Goal: Information Seeking & Learning: Learn about a topic

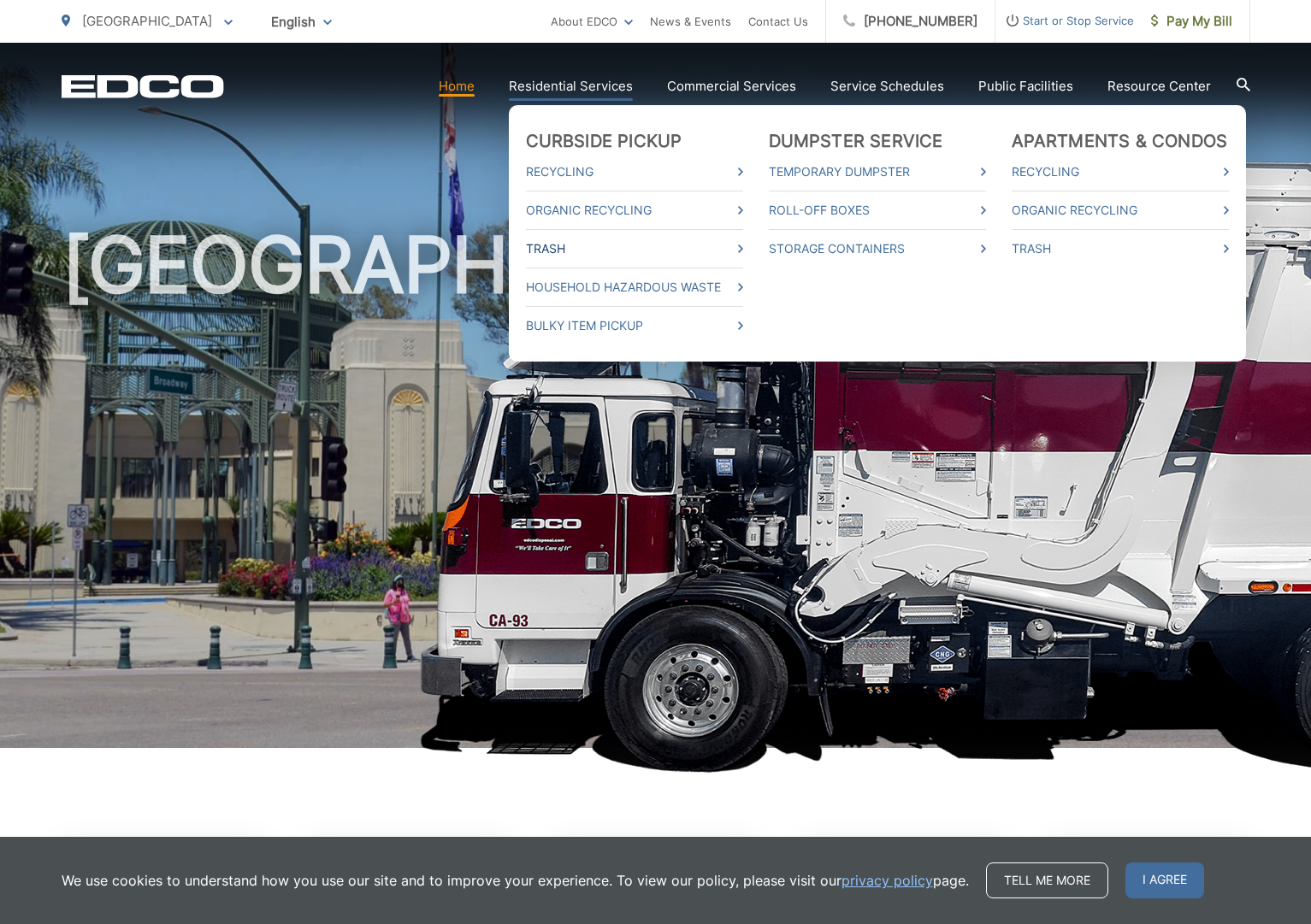
click at [608, 244] on link "Trash" at bounding box center [634, 248] width 217 height 21
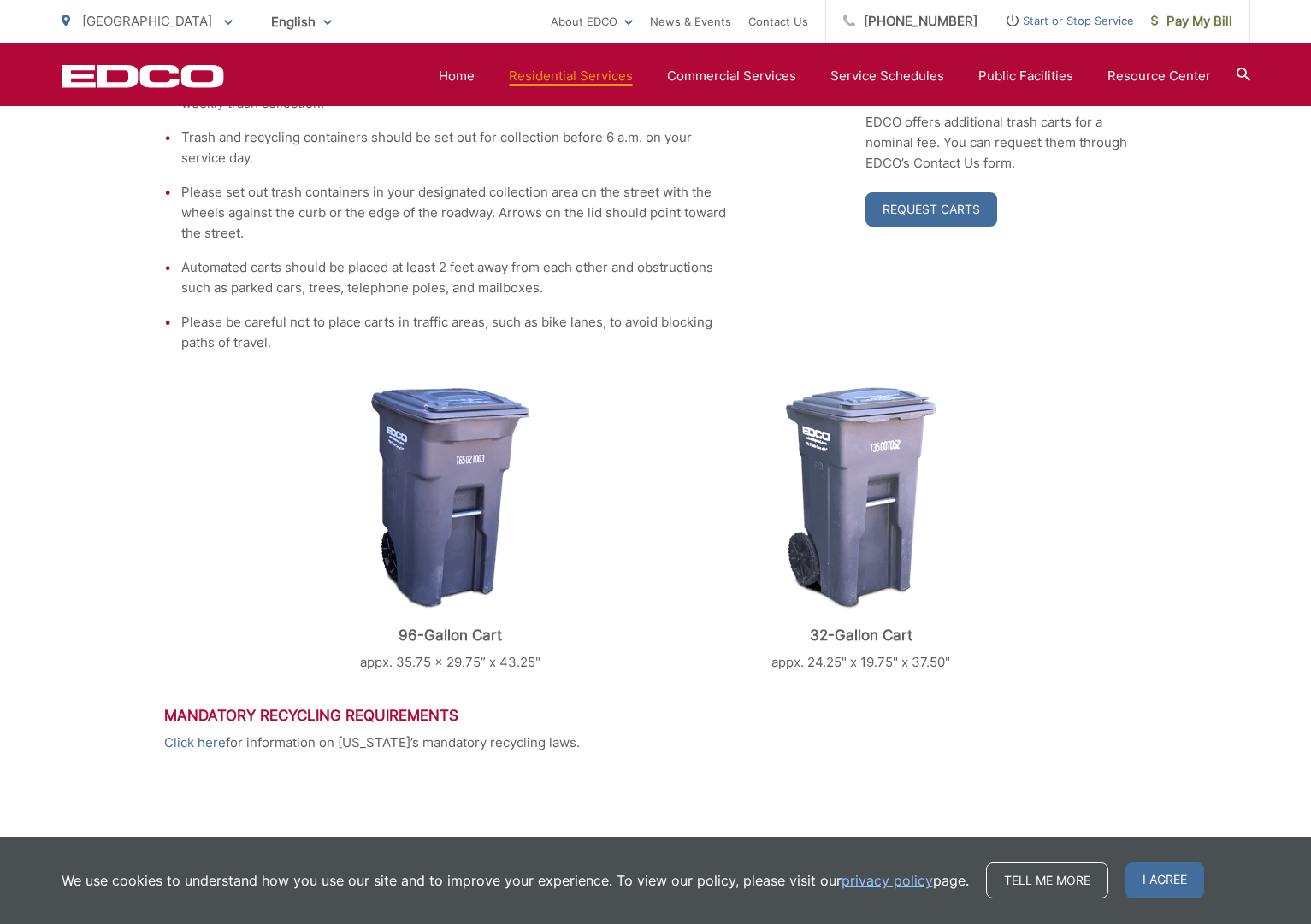
scroll to position [413, 0]
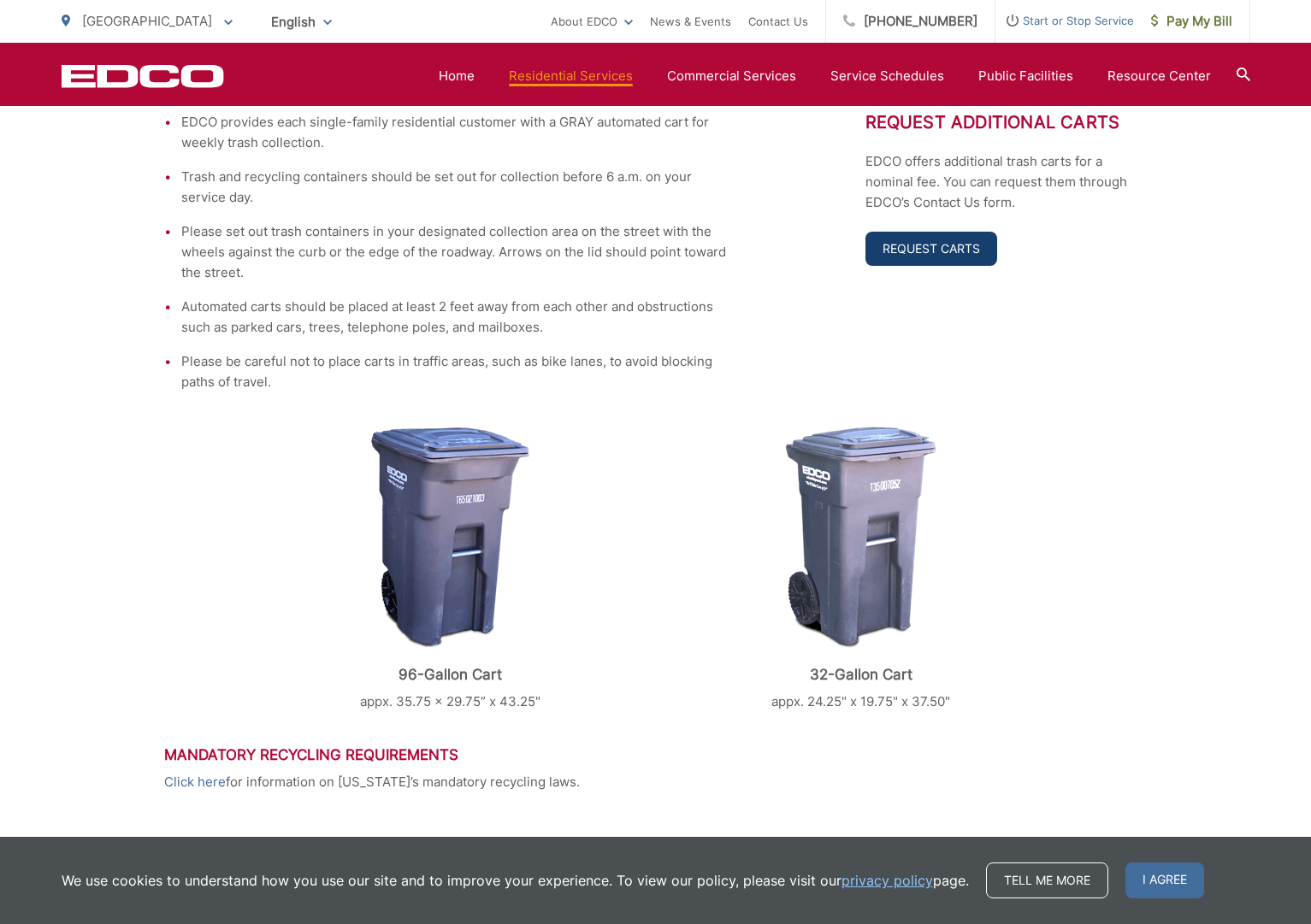
click at [922, 242] on link "Request Carts" at bounding box center [931, 248] width 131 height 34
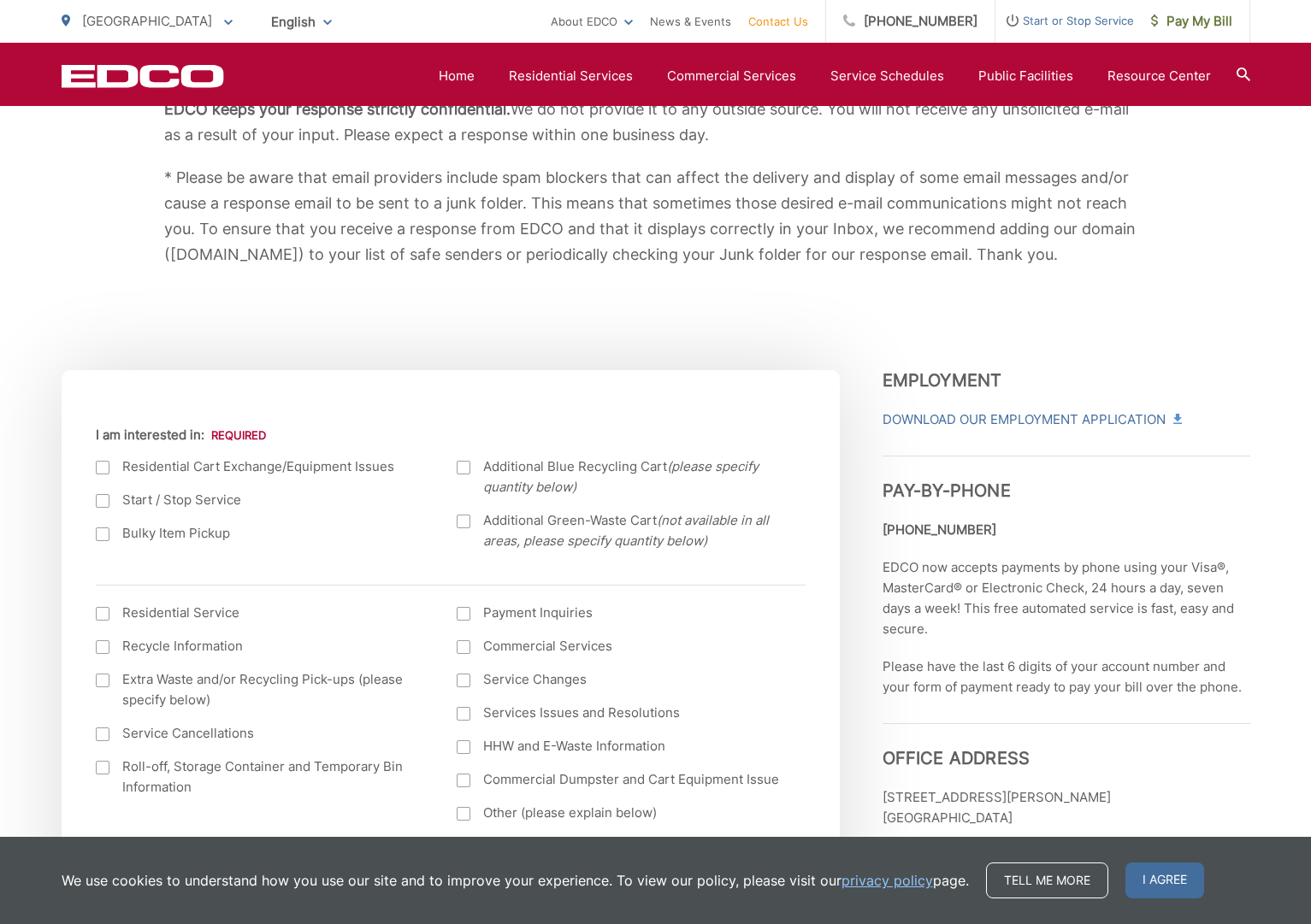
scroll to position [391, 0]
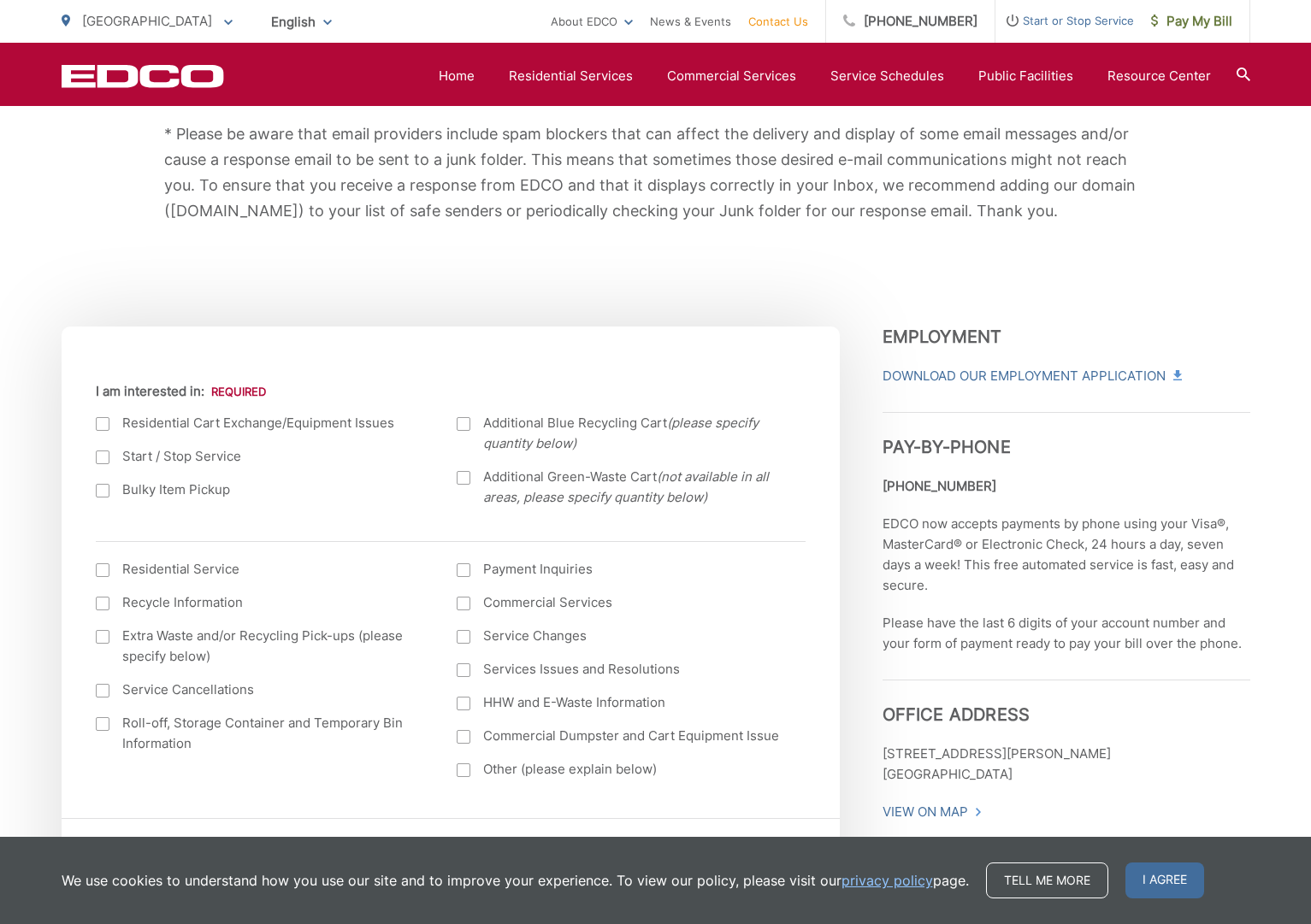
click at [304, 425] on label "Residential Cart Exchange/Equipment Issues" at bounding box center [260, 423] width 328 height 21
click at [0, 0] on input "I am interested in:" at bounding box center [0, 0] width 0 height 0
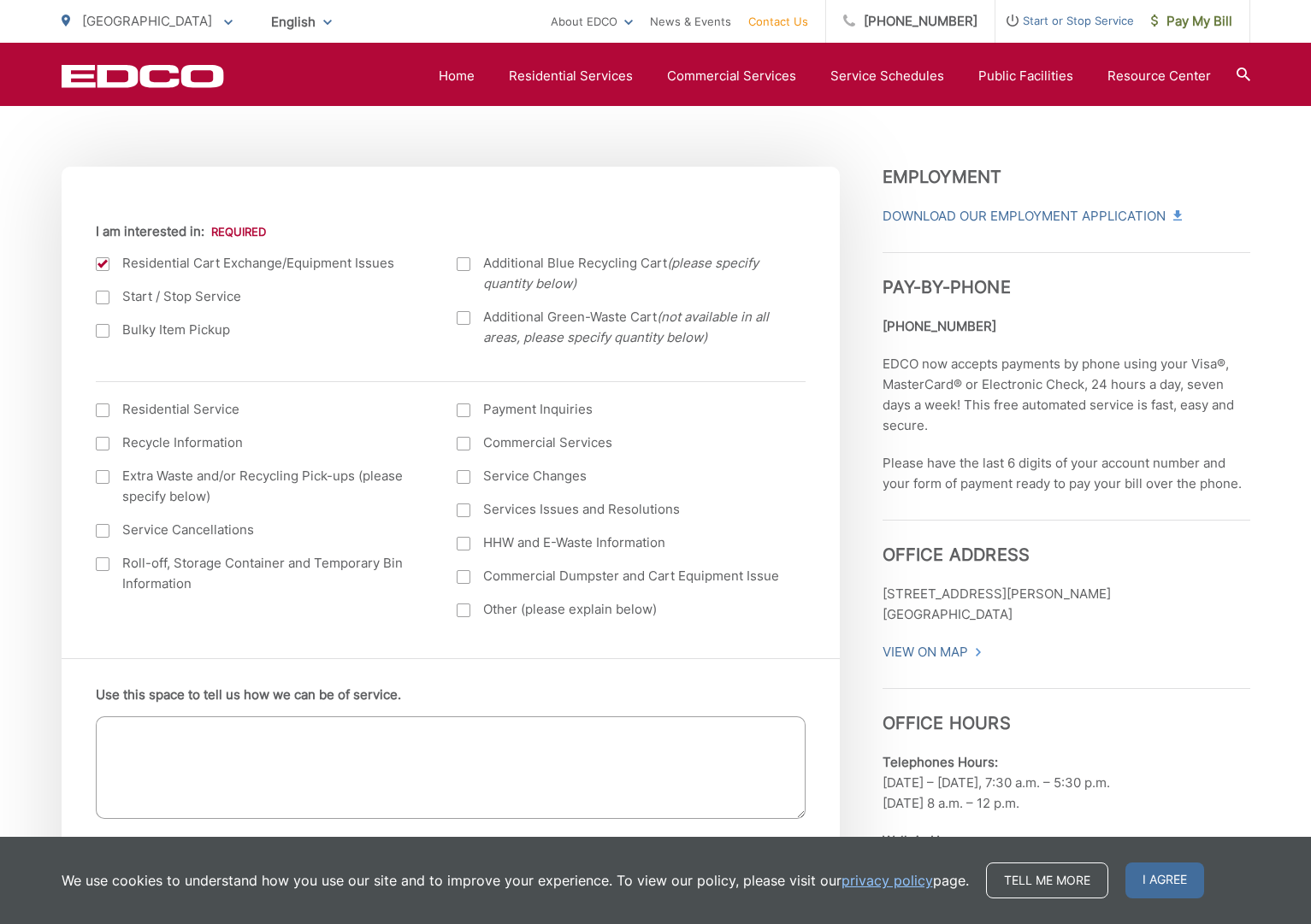
scroll to position [552, 0]
click at [286, 568] on label "Roll-off, Storage Container and Temporary Bin Information" at bounding box center [260, 573] width 328 height 41
click at [0, 0] on input "Roll-off, Storage Container and Temporary Bin Information" at bounding box center [0, 0] width 0 height 0
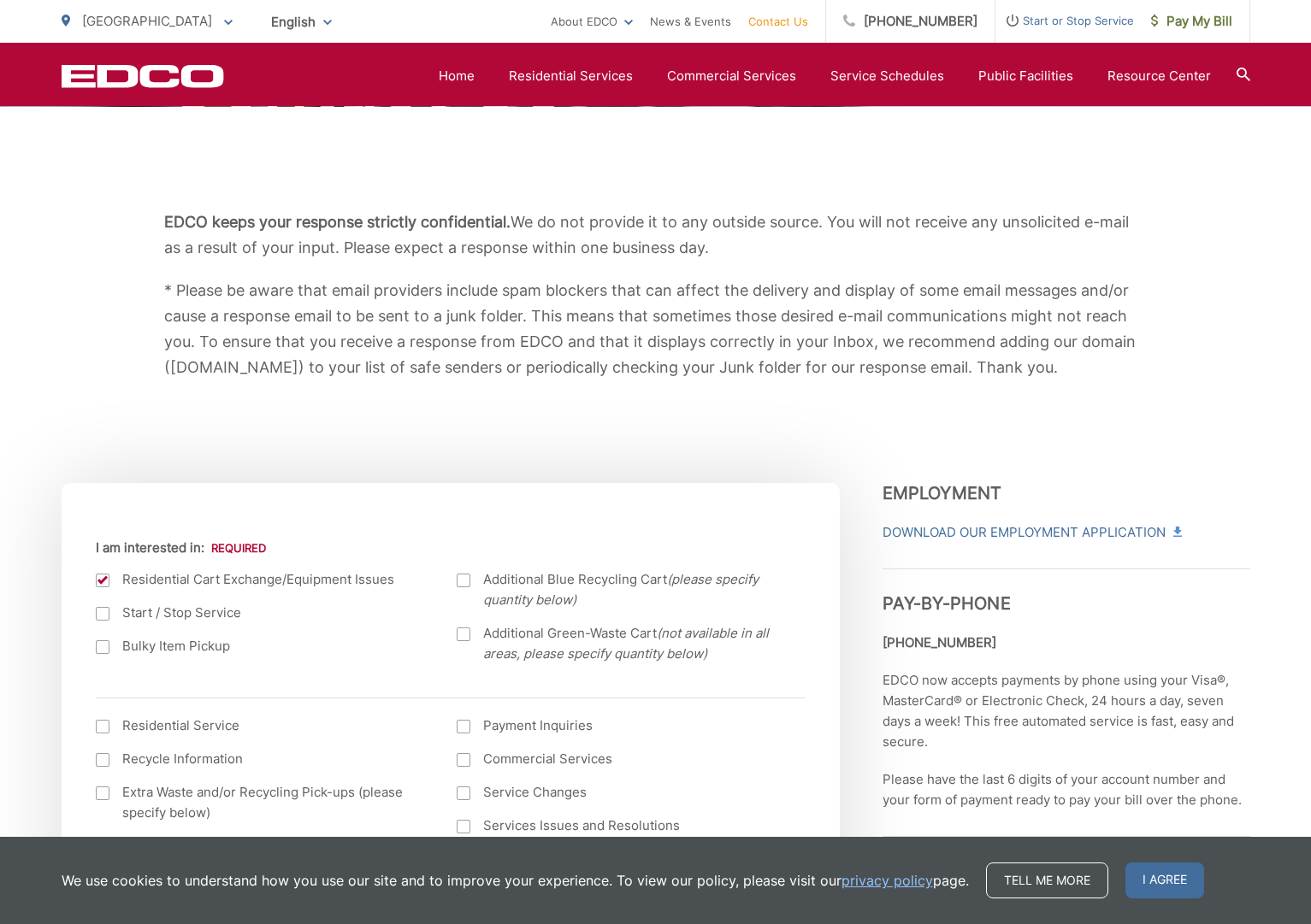
scroll to position [196, 0]
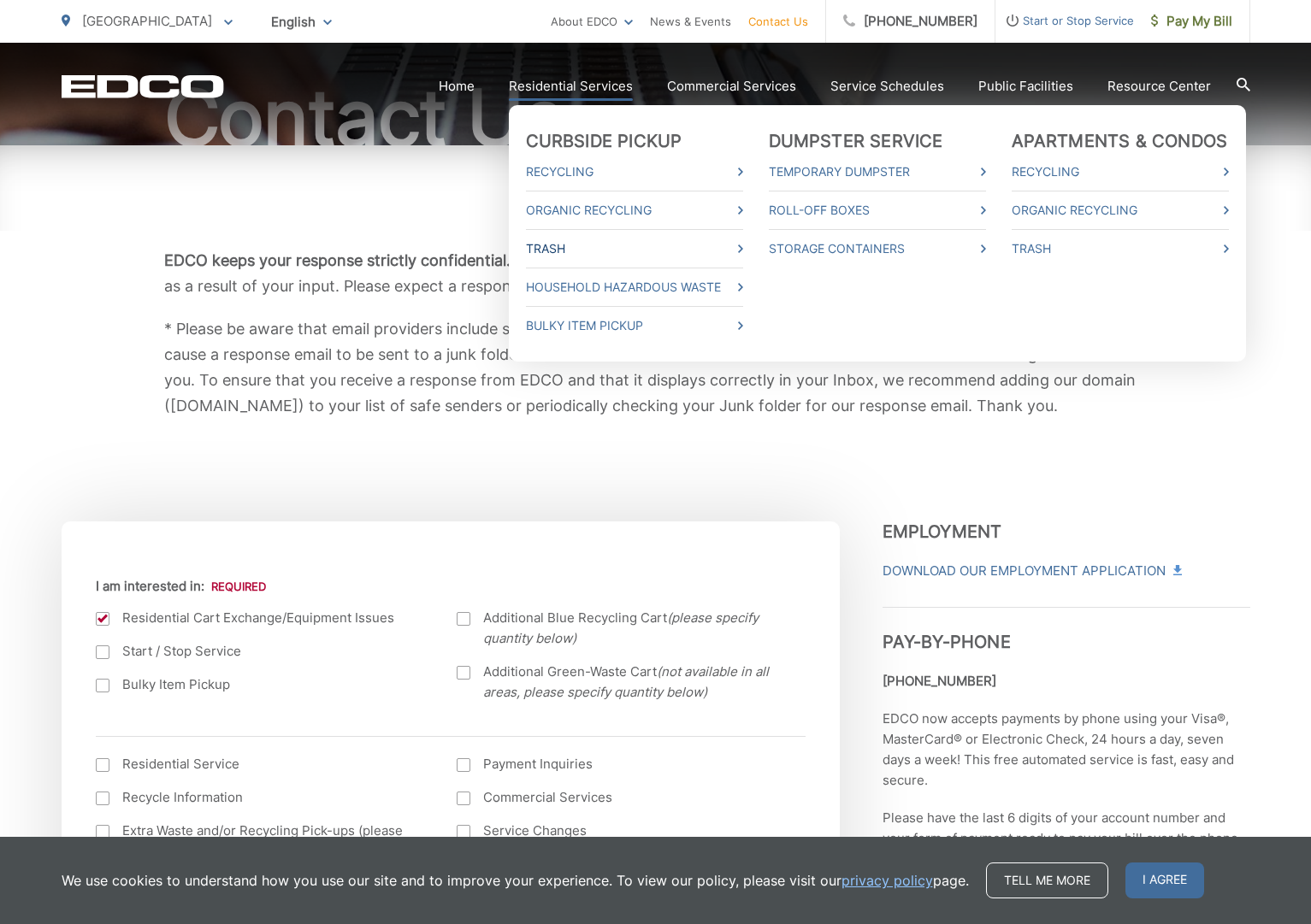
click at [602, 245] on link "Trash" at bounding box center [634, 248] width 217 height 21
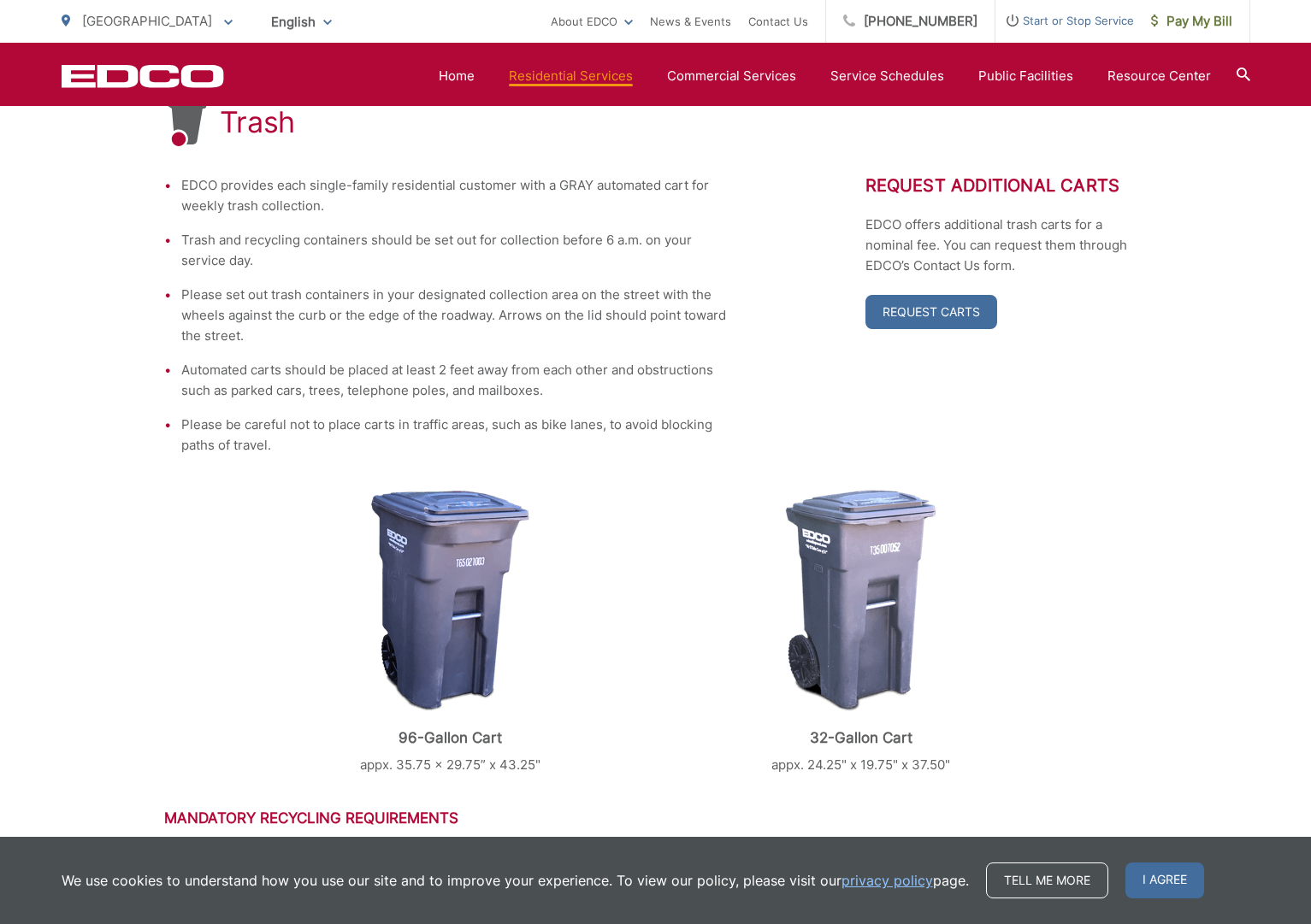
scroll to position [345, 0]
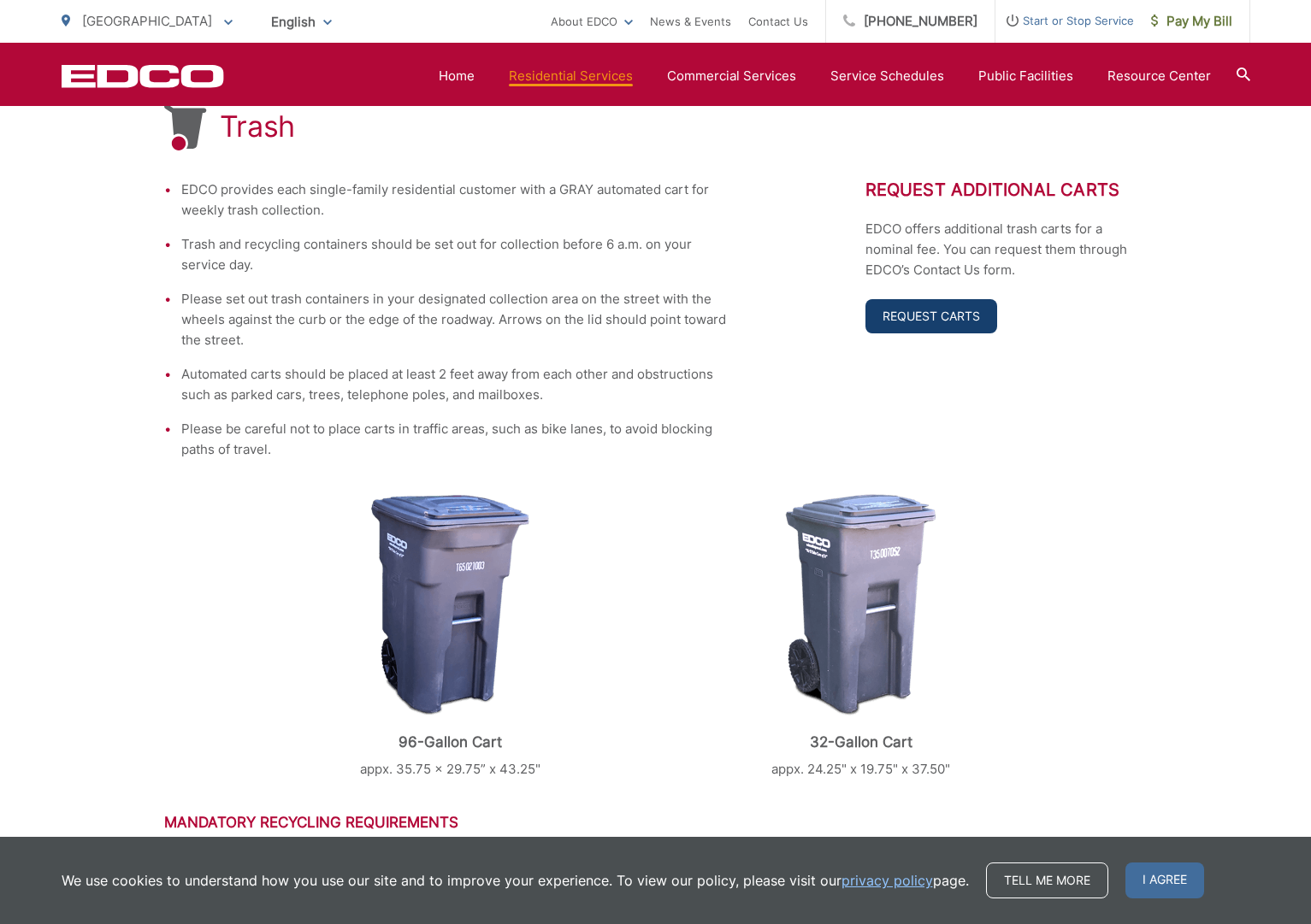
click at [955, 318] on link "Request Carts" at bounding box center [931, 316] width 131 height 34
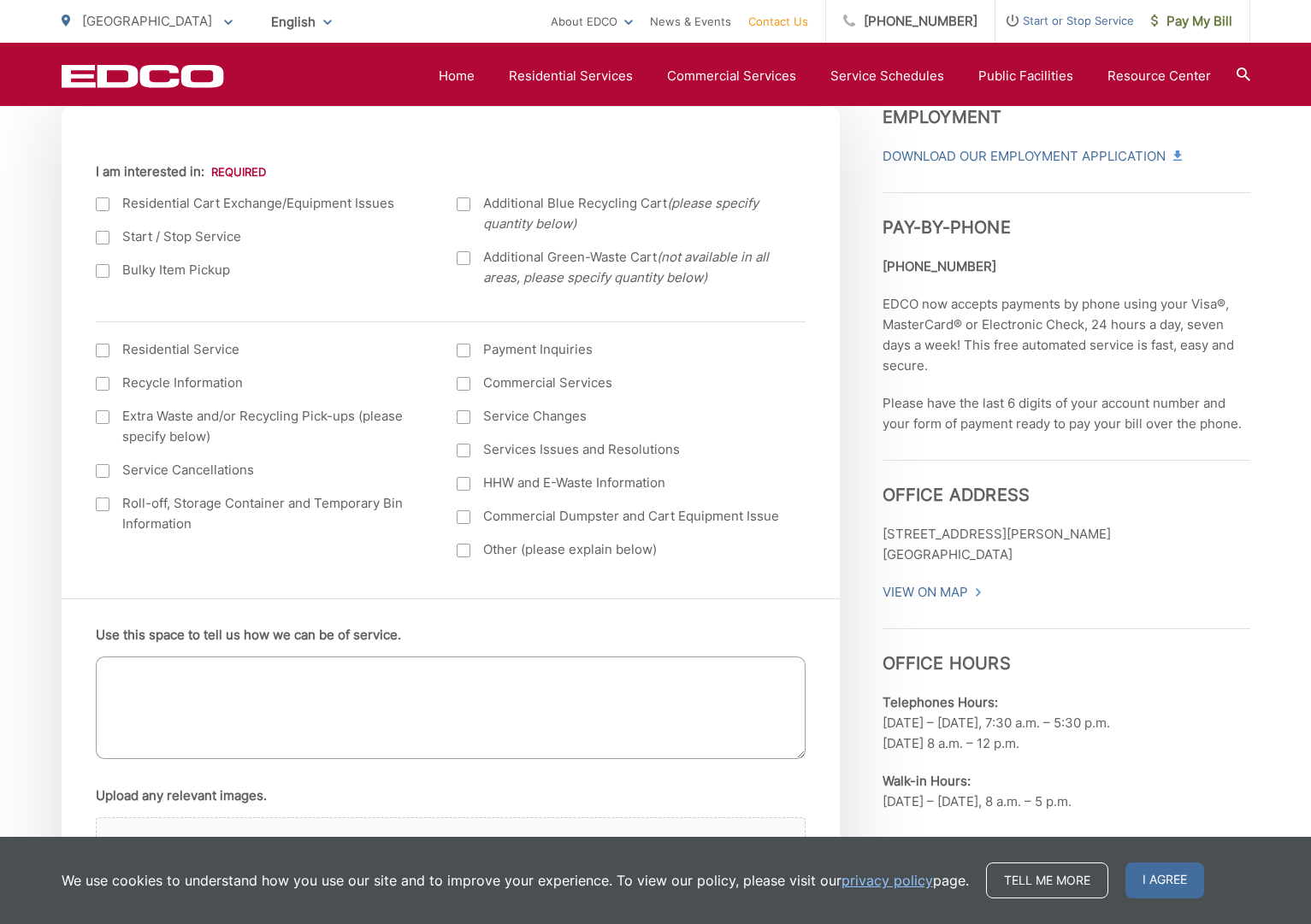
scroll to position [624, 0]
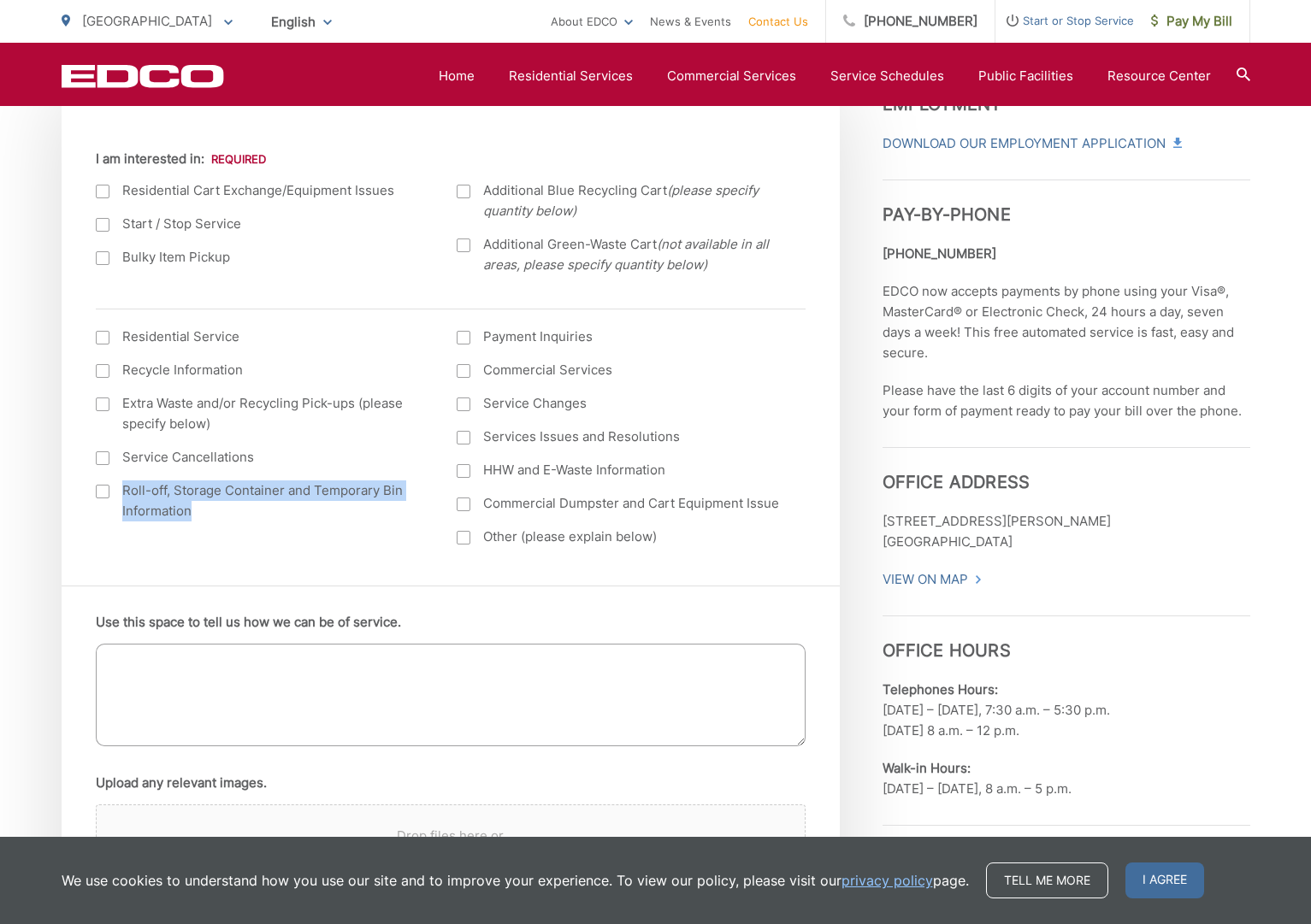
drag, startPoint x: 194, startPoint y: 515, endPoint x: 123, endPoint y: 492, distance: 74.6
click at [123, 492] on label "Roll-off, Storage Container and Temporary Bin Information" at bounding box center [260, 501] width 328 height 41
copy label "Roll-off, Storage Container and Temporary Bin Information"
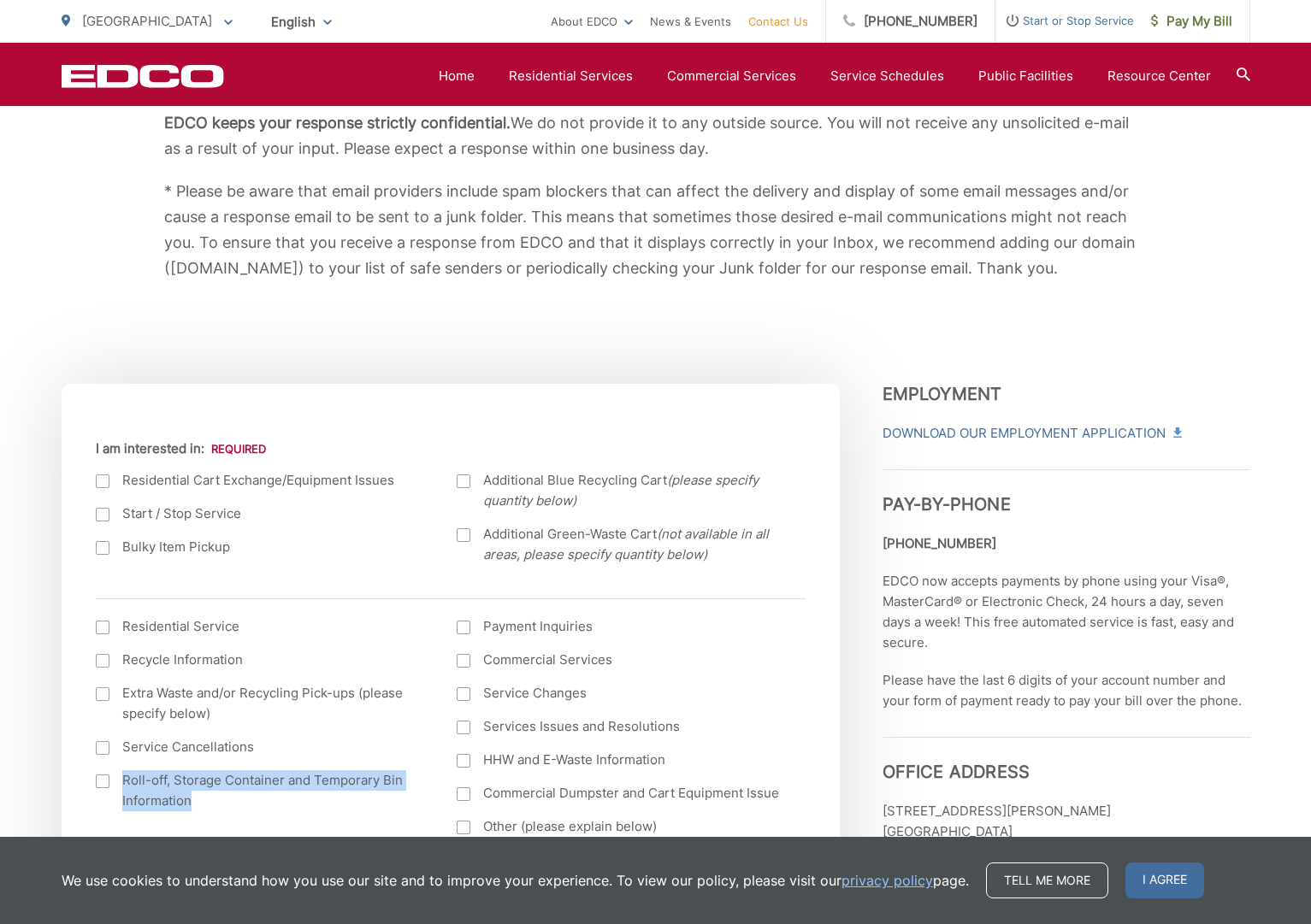
scroll to position [315, 0]
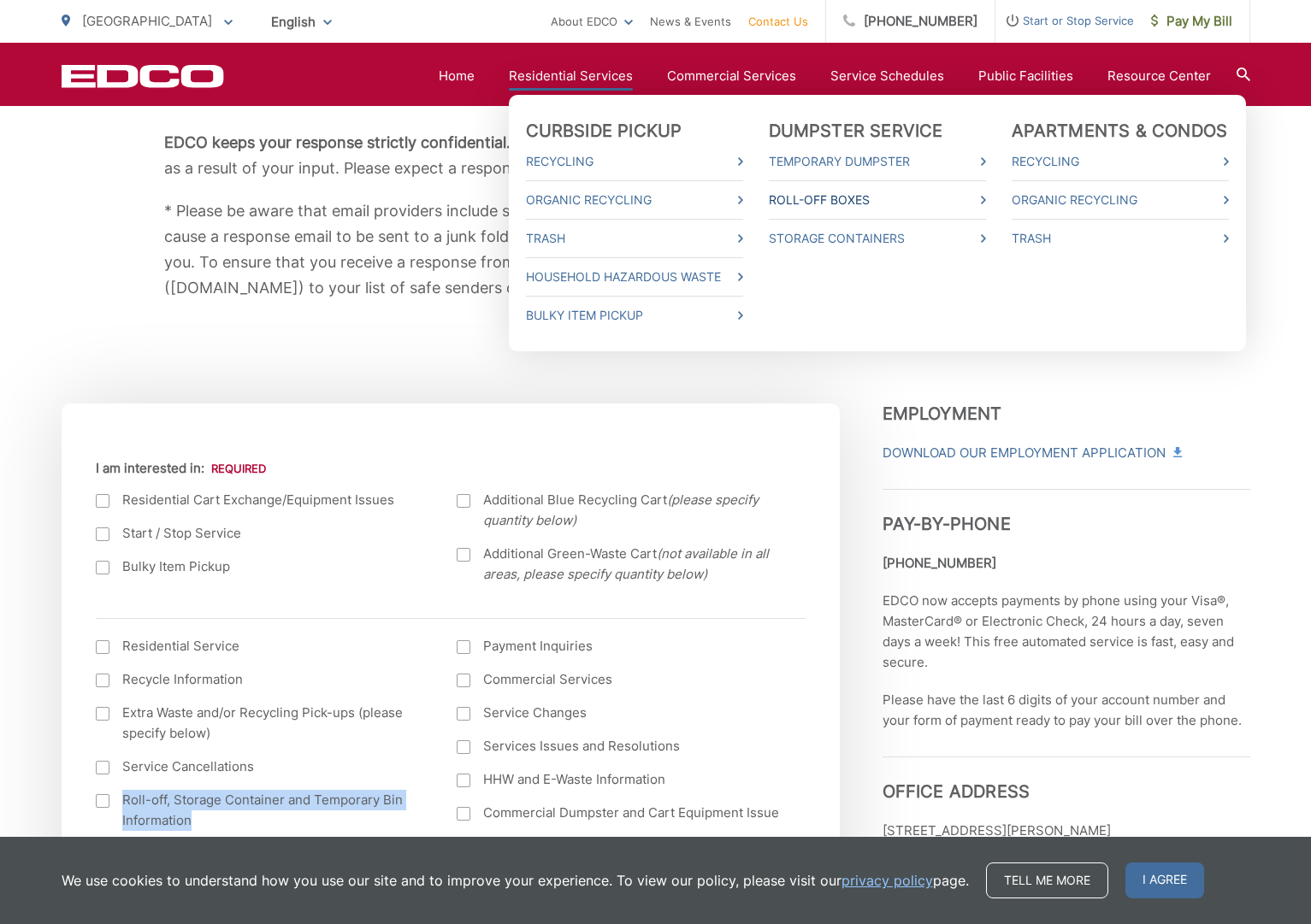
click at [815, 196] on link "Roll-Off Boxes" at bounding box center [876, 199] width 217 height 21
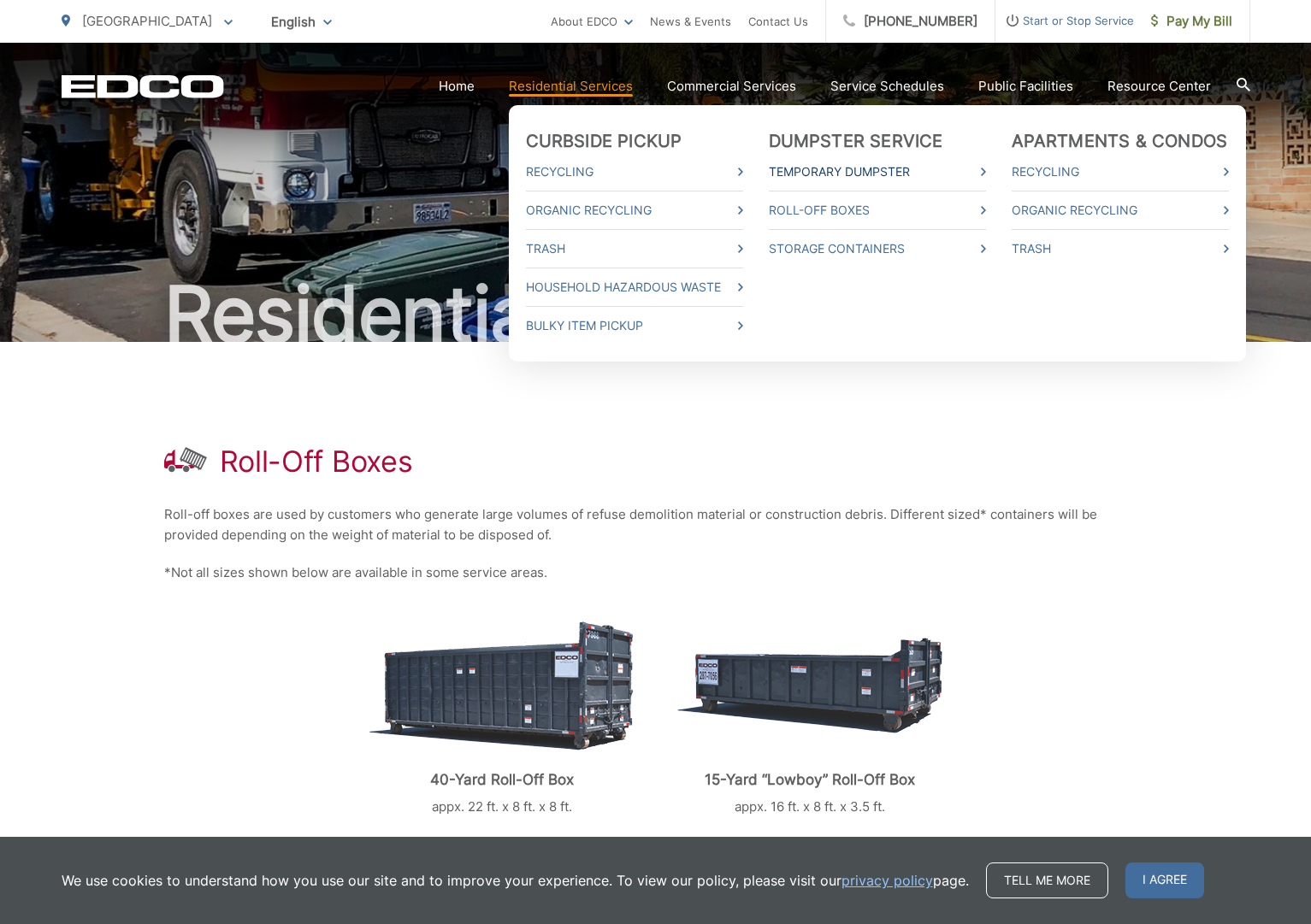
click at [823, 169] on link "Temporary Dumpster" at bounding box center [876, 172] width 217 height 21
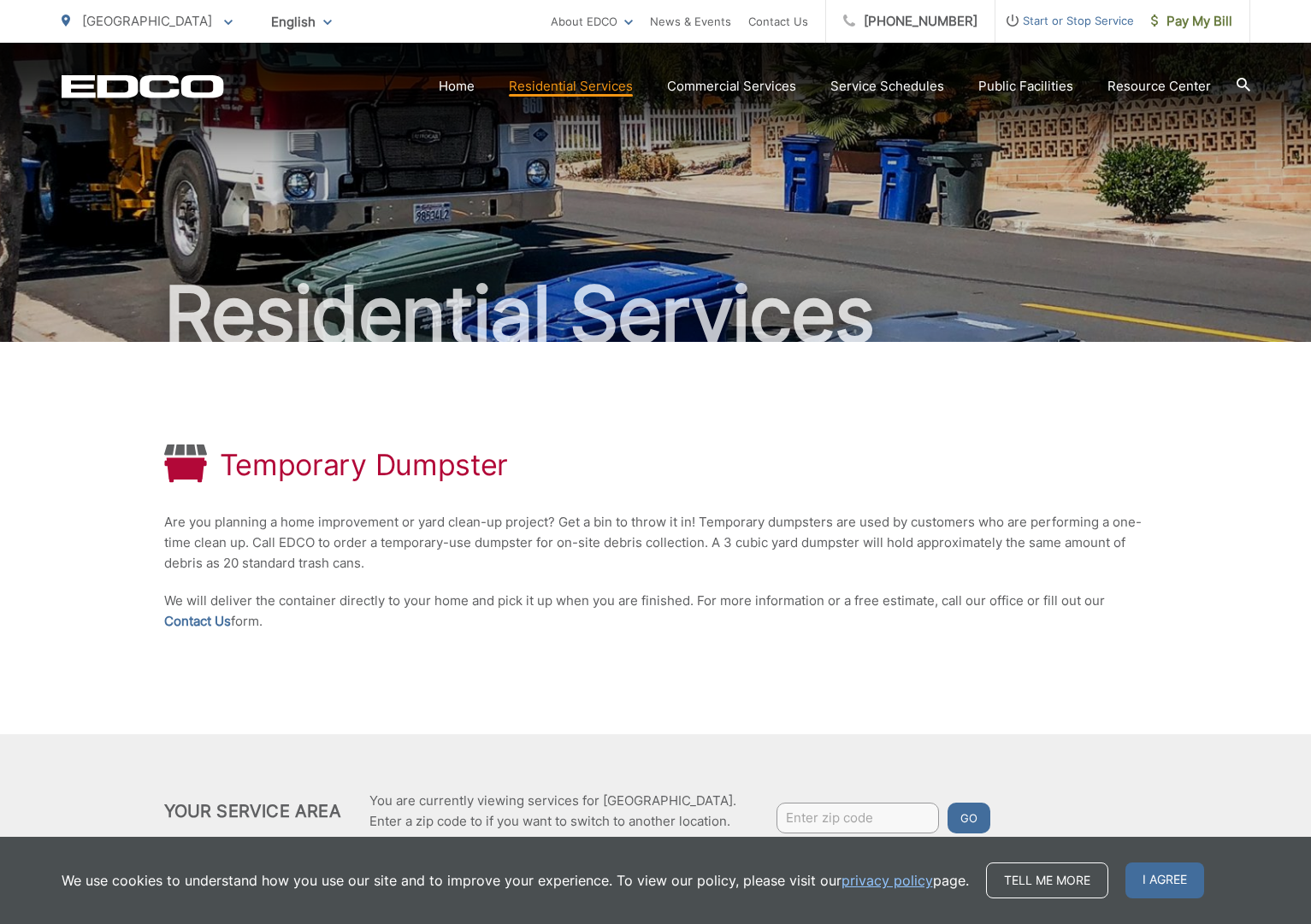
click at [603, 97] on section "Home Residential Services Curbside Pickup Recycling Organic Recycling Trash Hou…" at bounding box center [737, 85] width 1026 height 32
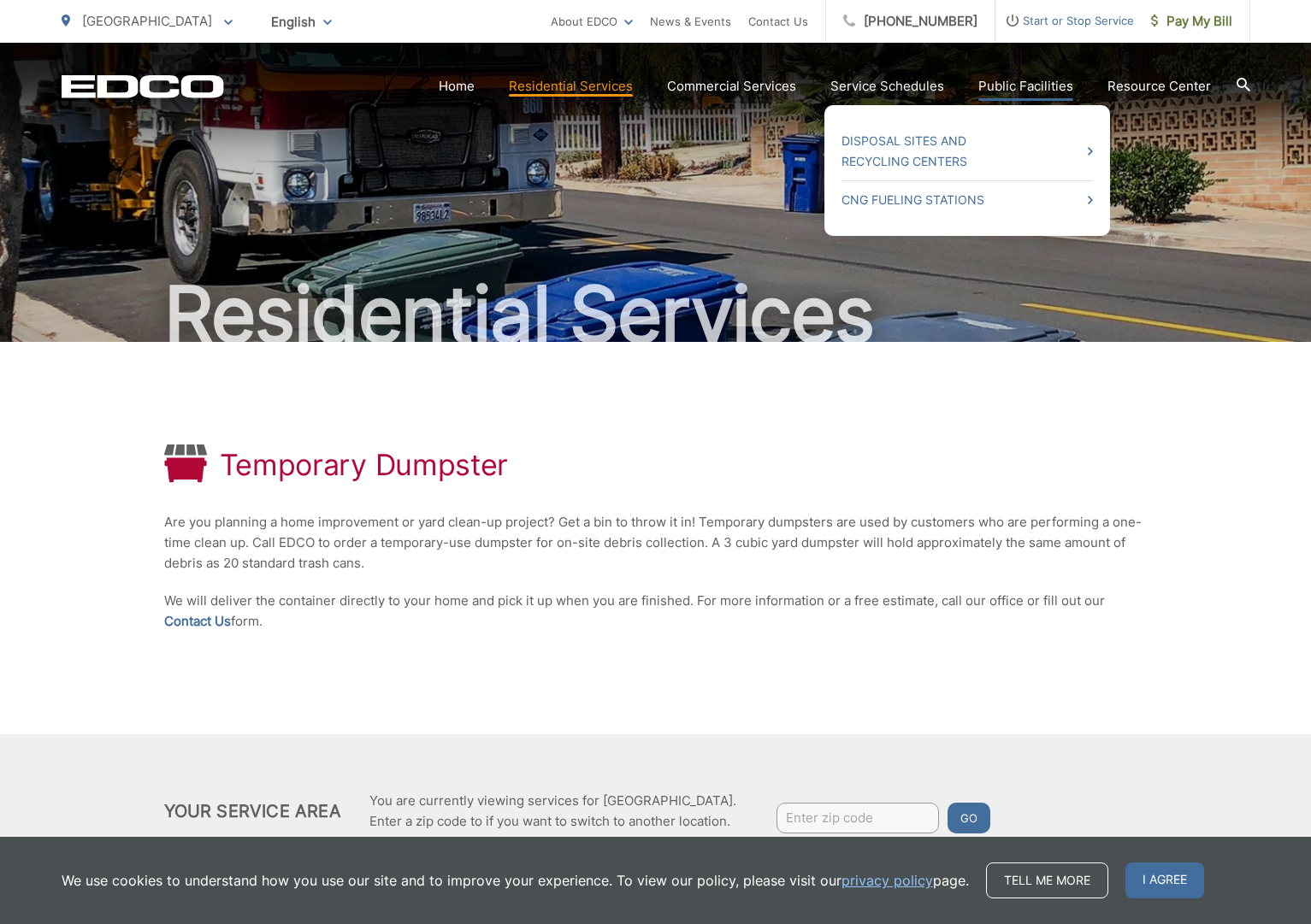
click at [1029, 92] on link "Public Facilities" at bounding box center [1025, 86] width 95 height 21
